Goal: Task Accomplishment & Management: Use online tool/utility

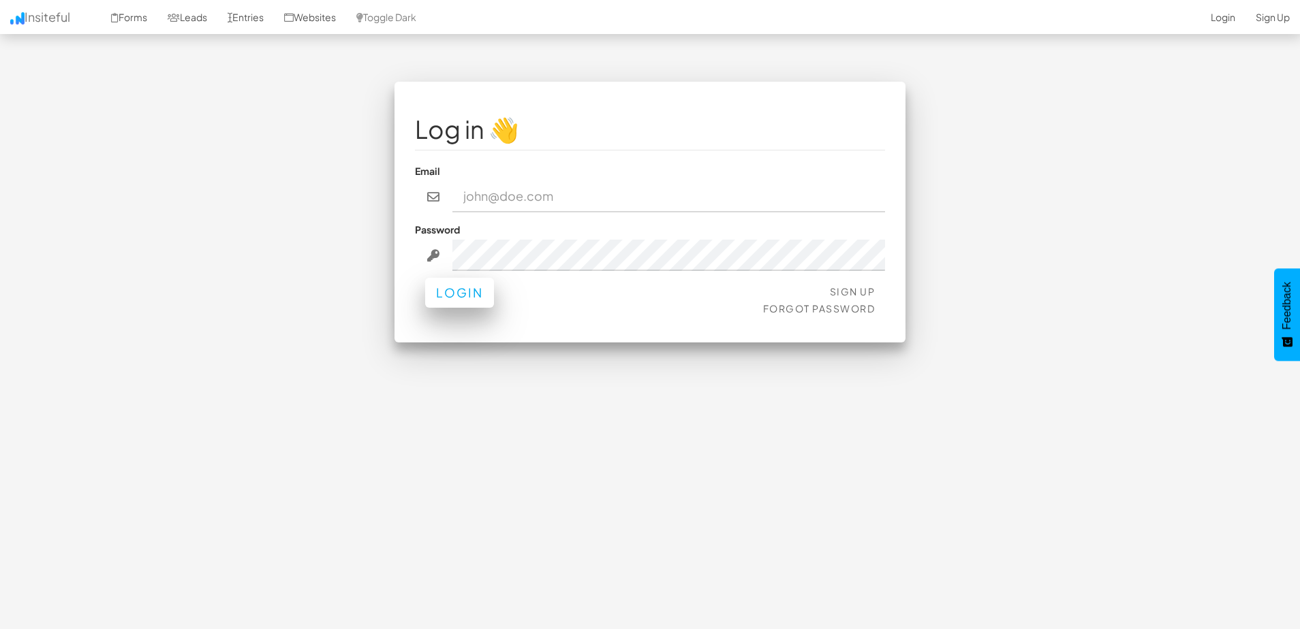
type input "Graham@Comedytheory.Tv"
click at [456, 294] on button "Login" at bounding box center [459, 293] width 69 height 30
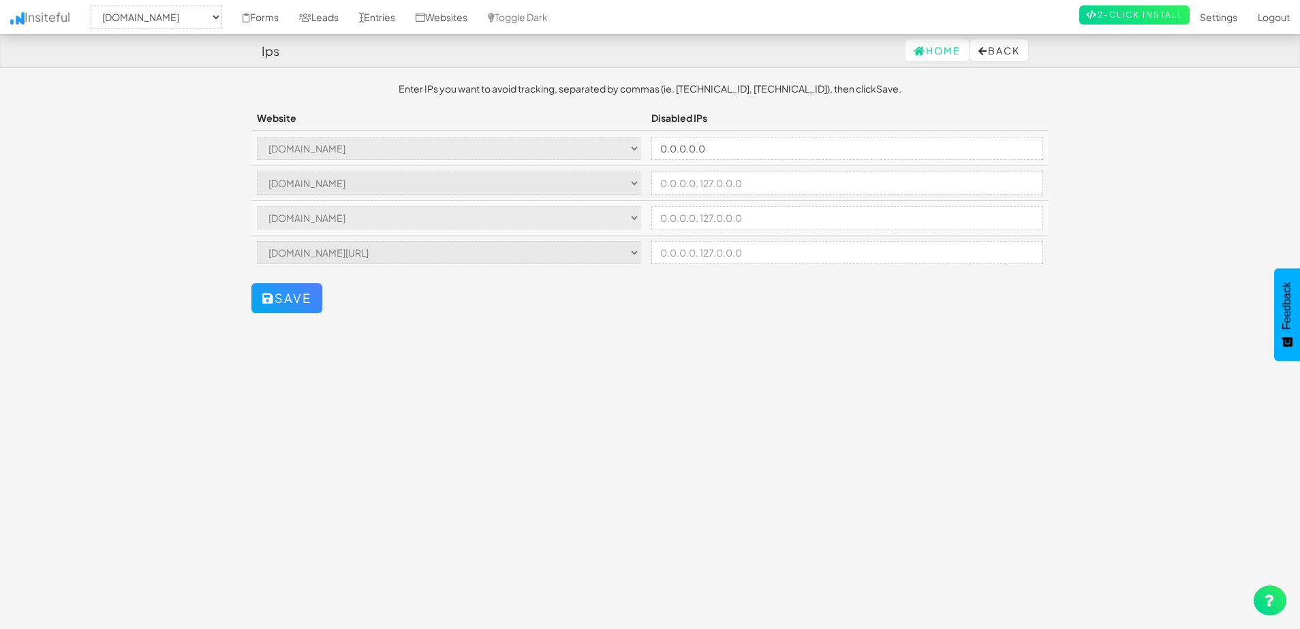
select select "2378"
select select "2397"
select select "2399"
select select "2400"
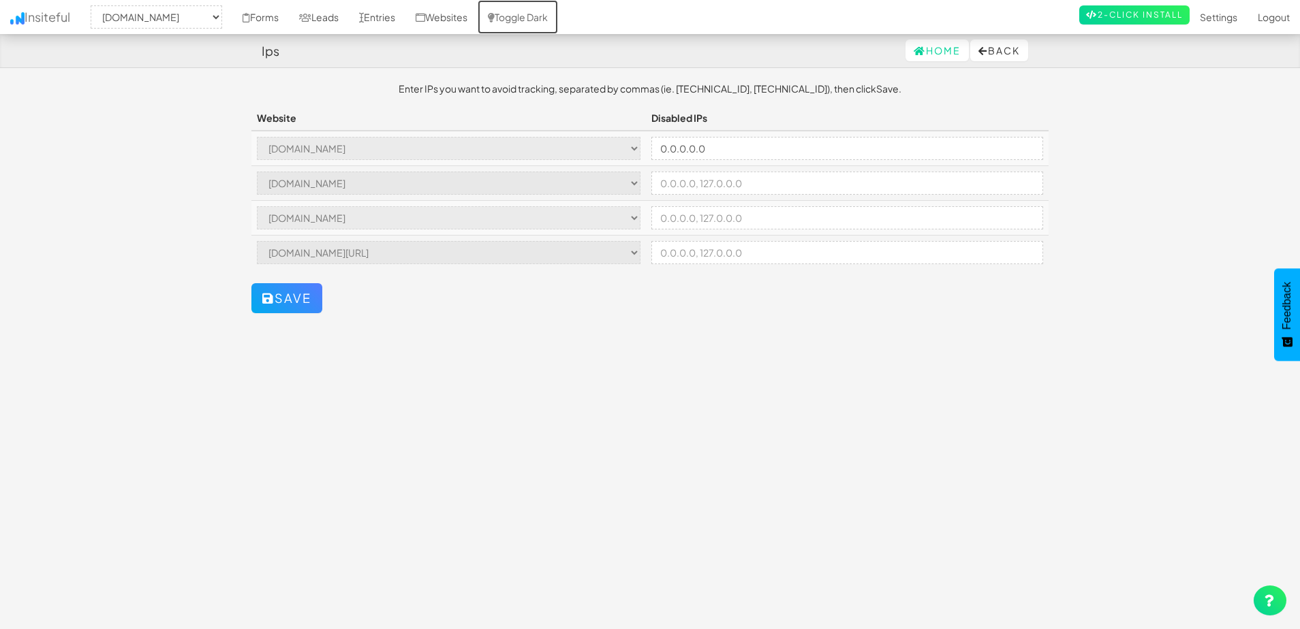
click at [524, 20] on link "Toggle Dark" at bounding box center [517, 17] width 80 height 34
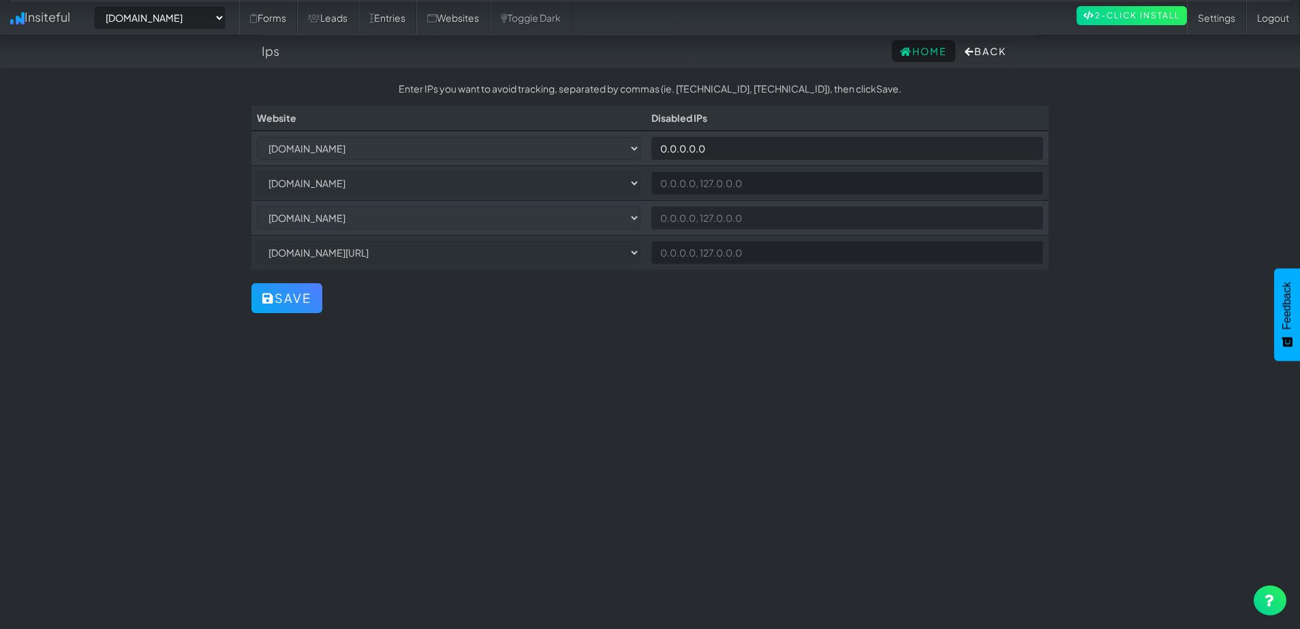
select select "2378"
select select "2397"
select select "2399"
select select "2400"
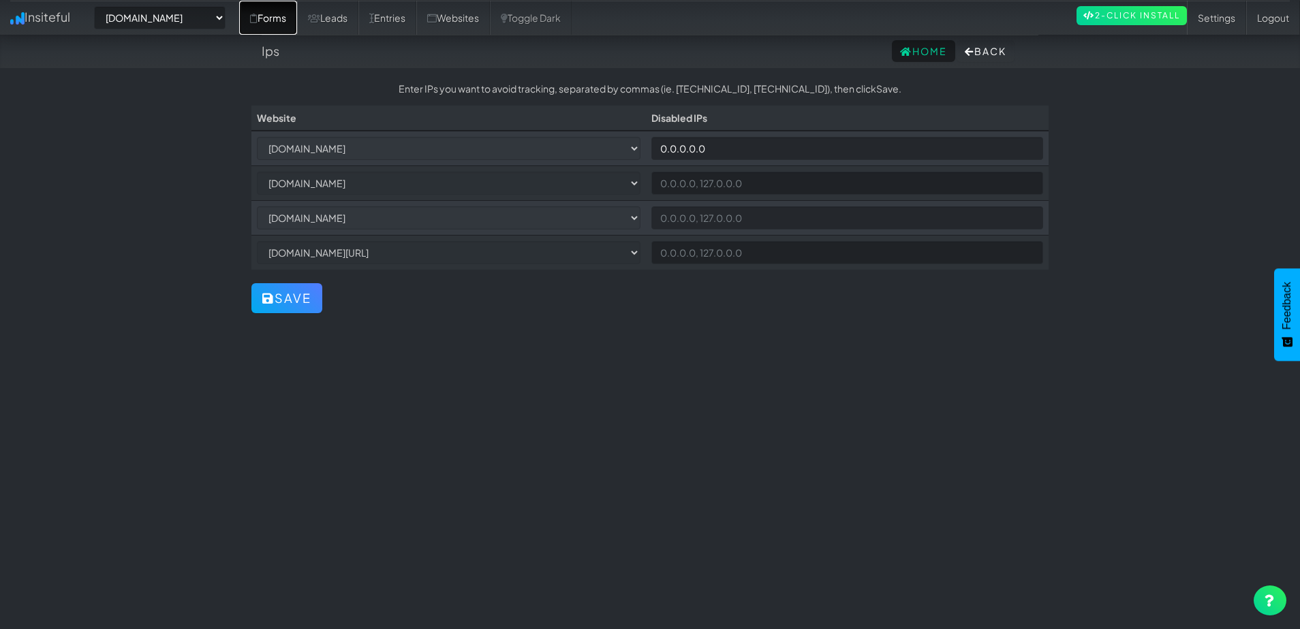
click at [297, 26] on link "Forms" at bounding box center [268, 18] width 58 height 34
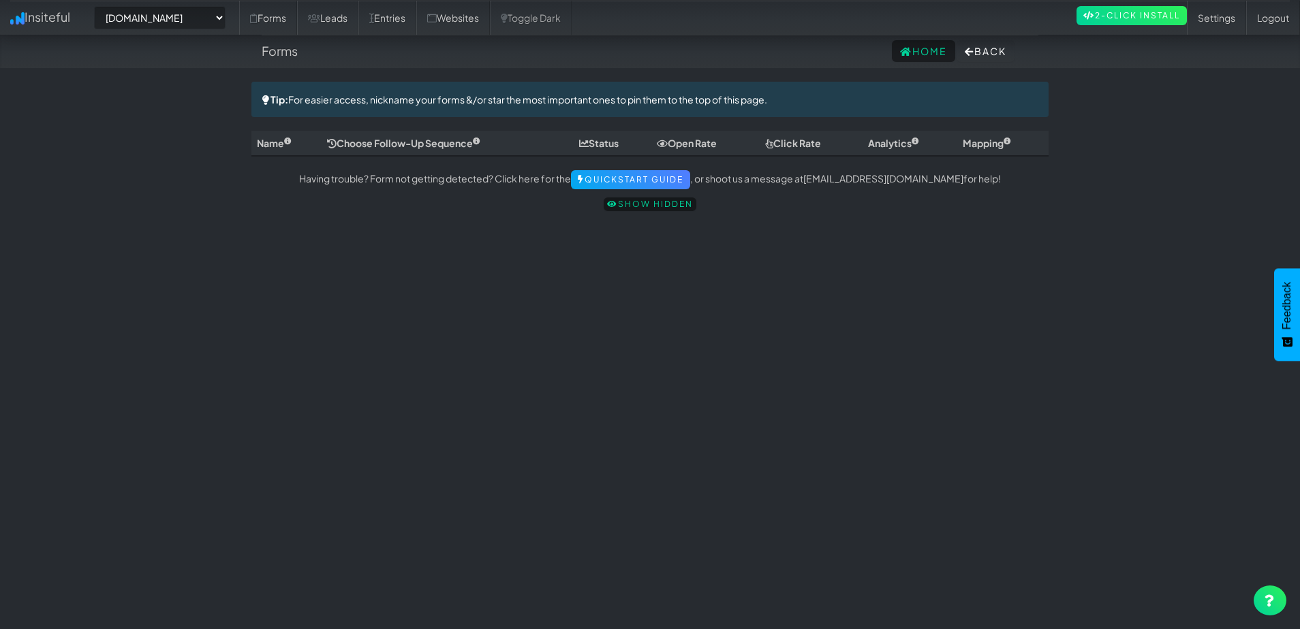
select select "2378"
click at [334, 25] on link "Leads" at bounding box center [327, 18] width 61 height 34
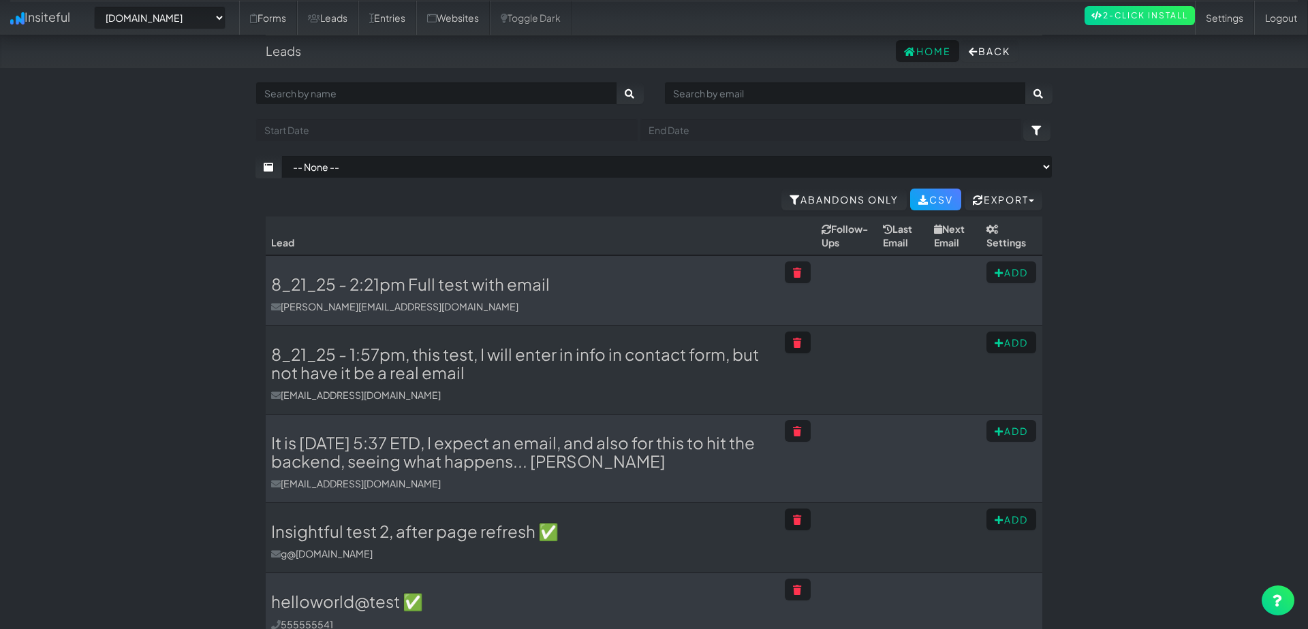
select select "2378"
click at [409, 20] on link "Entries" at bounding box center [387, 18] width 58 height 34
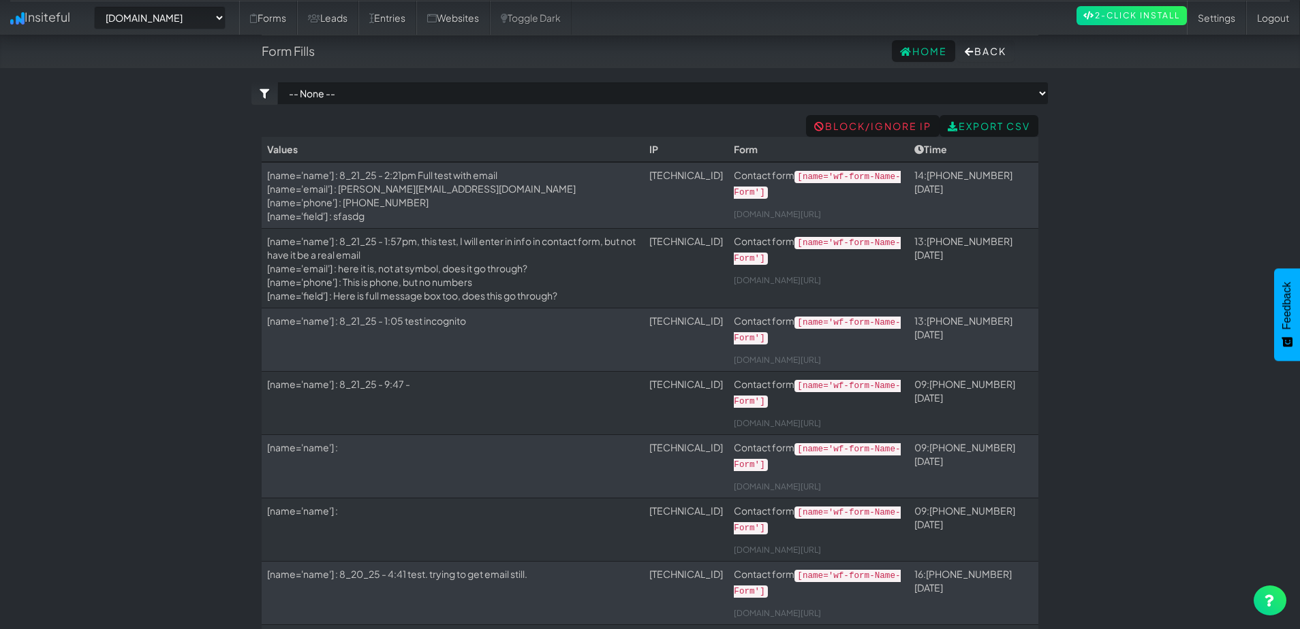
select select "2378"
